Goal: Task Accomplishment & Management: Manage account settings

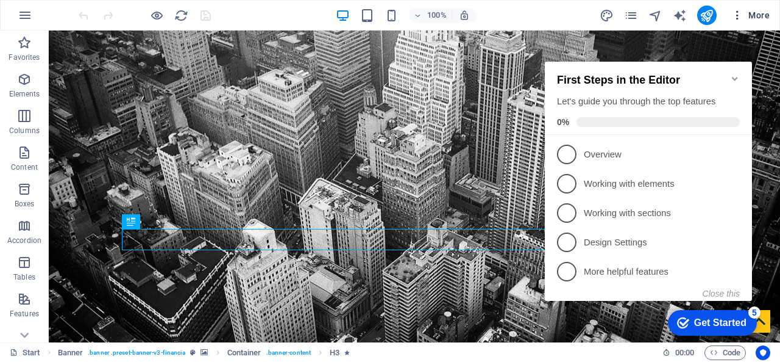
click at [752, 15] on span "More" at bounding box center [751, 15] width 38 height 12
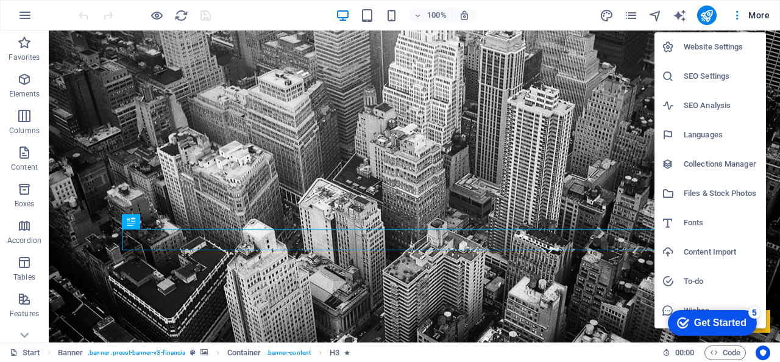
click at [713, 137] on h6 "Languages" at bounding box center [721, 134] width 75 height 15
select select "41"
select select "18"
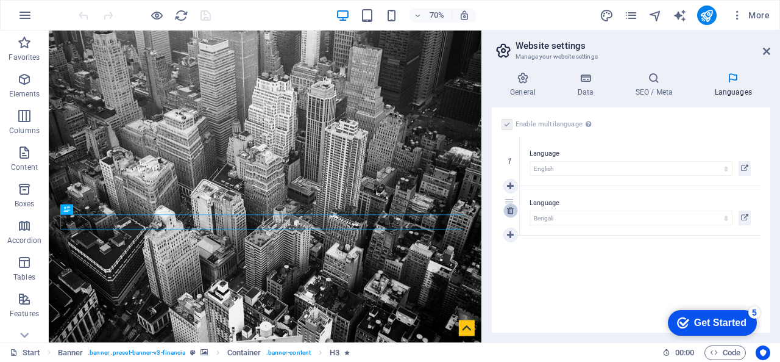
click at [511, 209] on icon at bounding box center [510, 210] width 7 height 9
click at [505, 123] on label at bounding box center [507, 124] width 11 height 11
click at [0, 0] on input "Enable multilanguage To disable multilanguage delete all languages until only o…" at bounding box center [0, 0] width 0 height 0
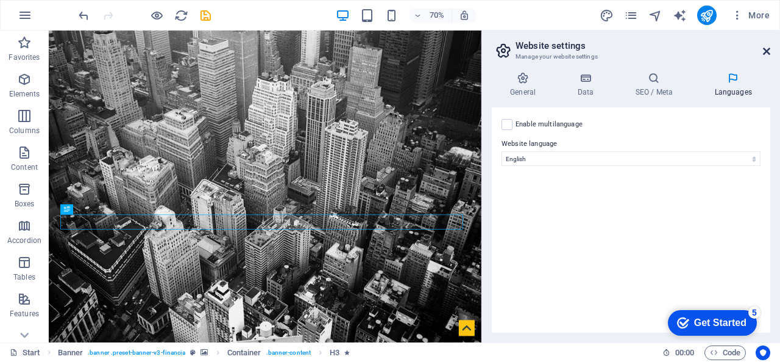
click at [766, 49] on icon at bounding box center [766, 51] width 7 height 10
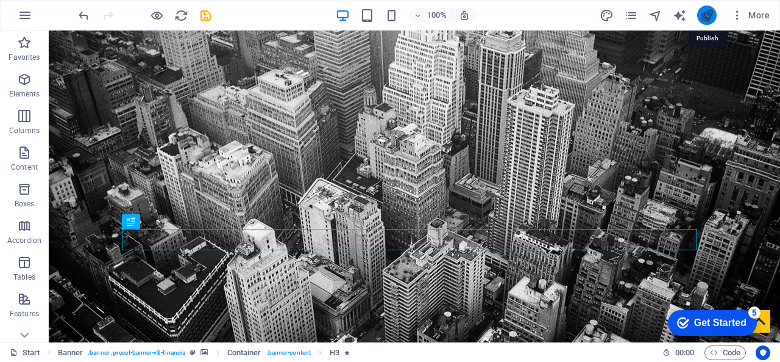
click at [707, 16] on icon "publish" at bounding box center [707, 16] width 14 height 14
